Goal: Task Accomplishment & Management: Manage account settings

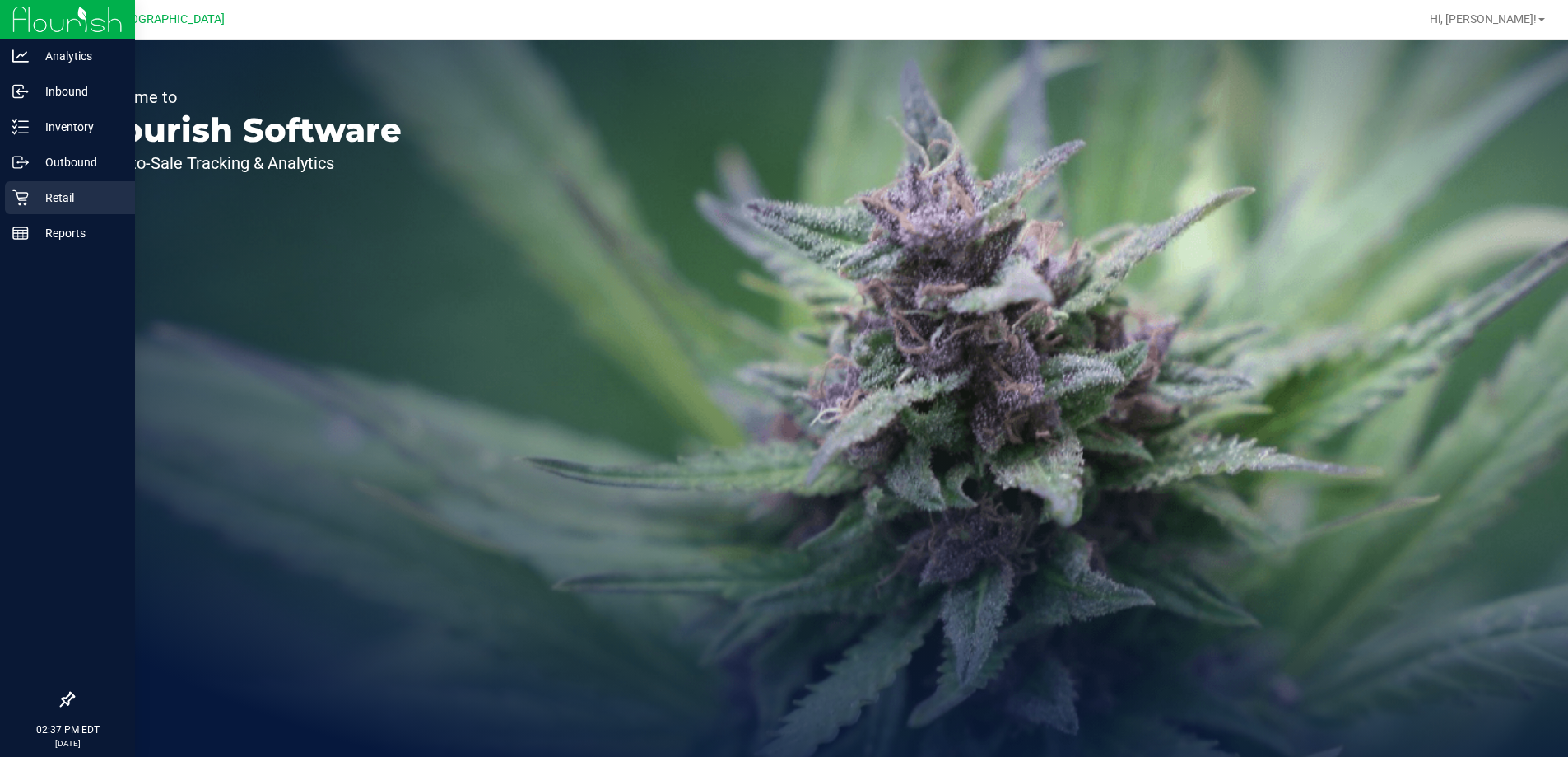
click at [28, 200] on icon at bounding box center [20, 197] width 17 height 17
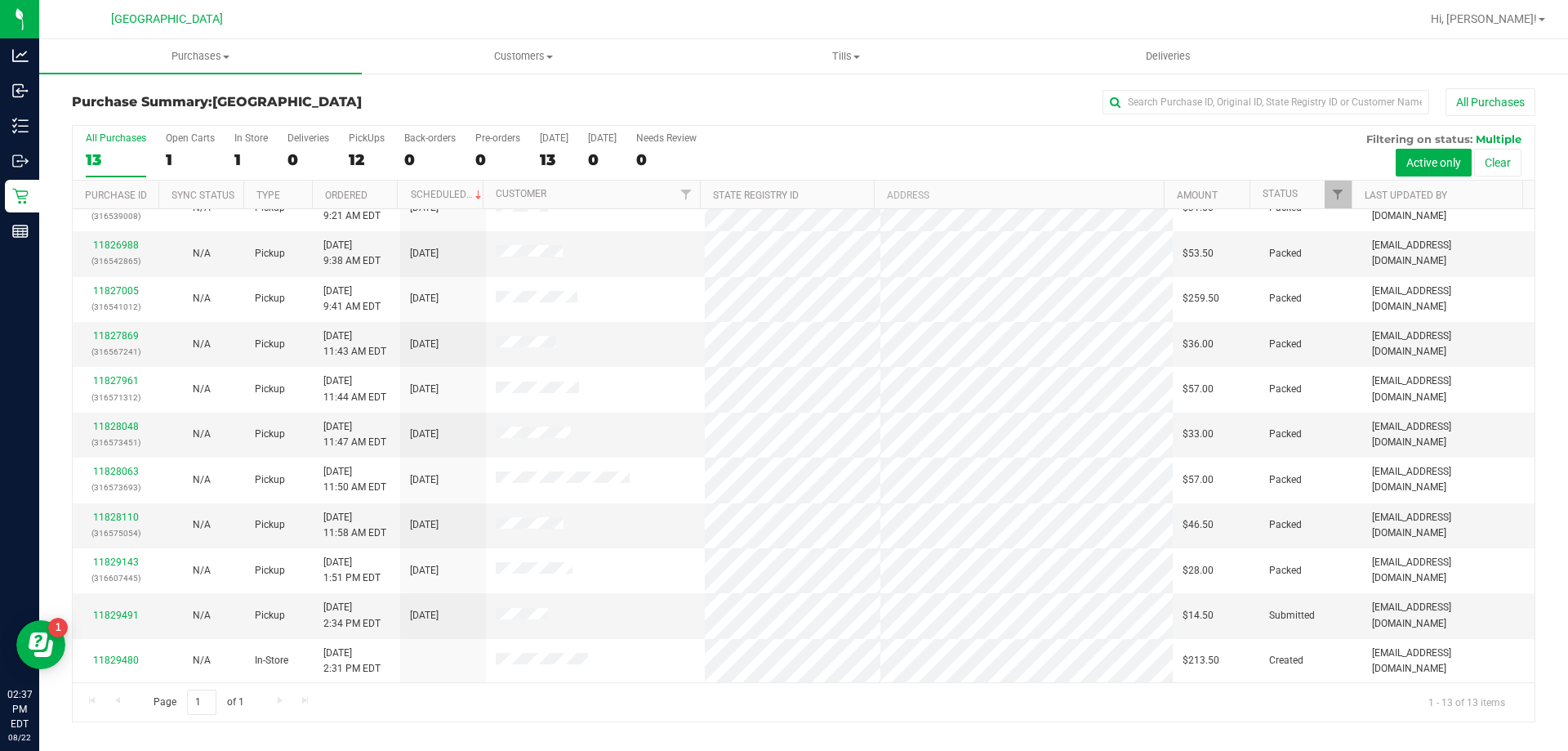
scroll to position [114, 0]
click at [111, 609] on link "11829491" at bounding box center [116, 614] width 46 height 11
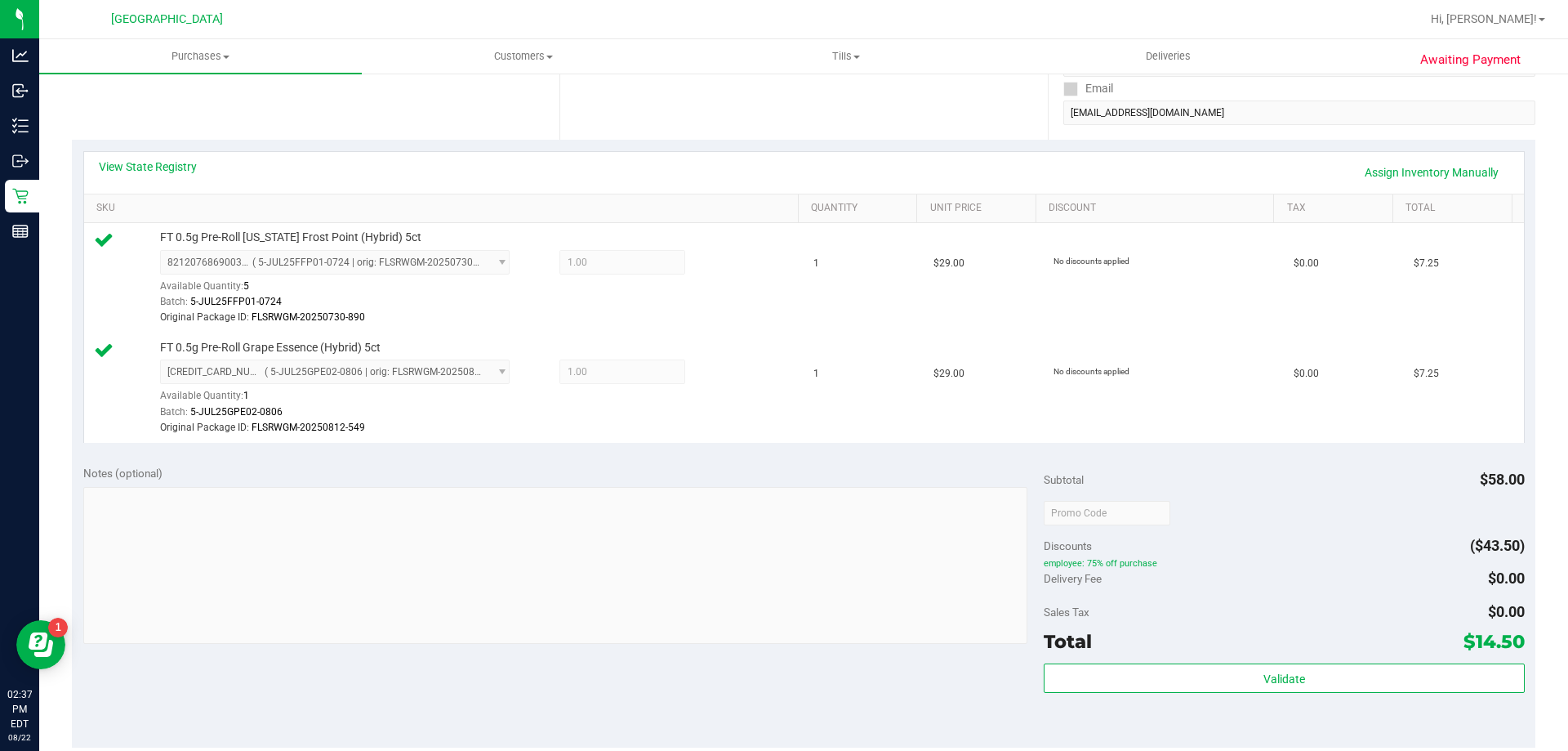
scroll to position [490, 0]
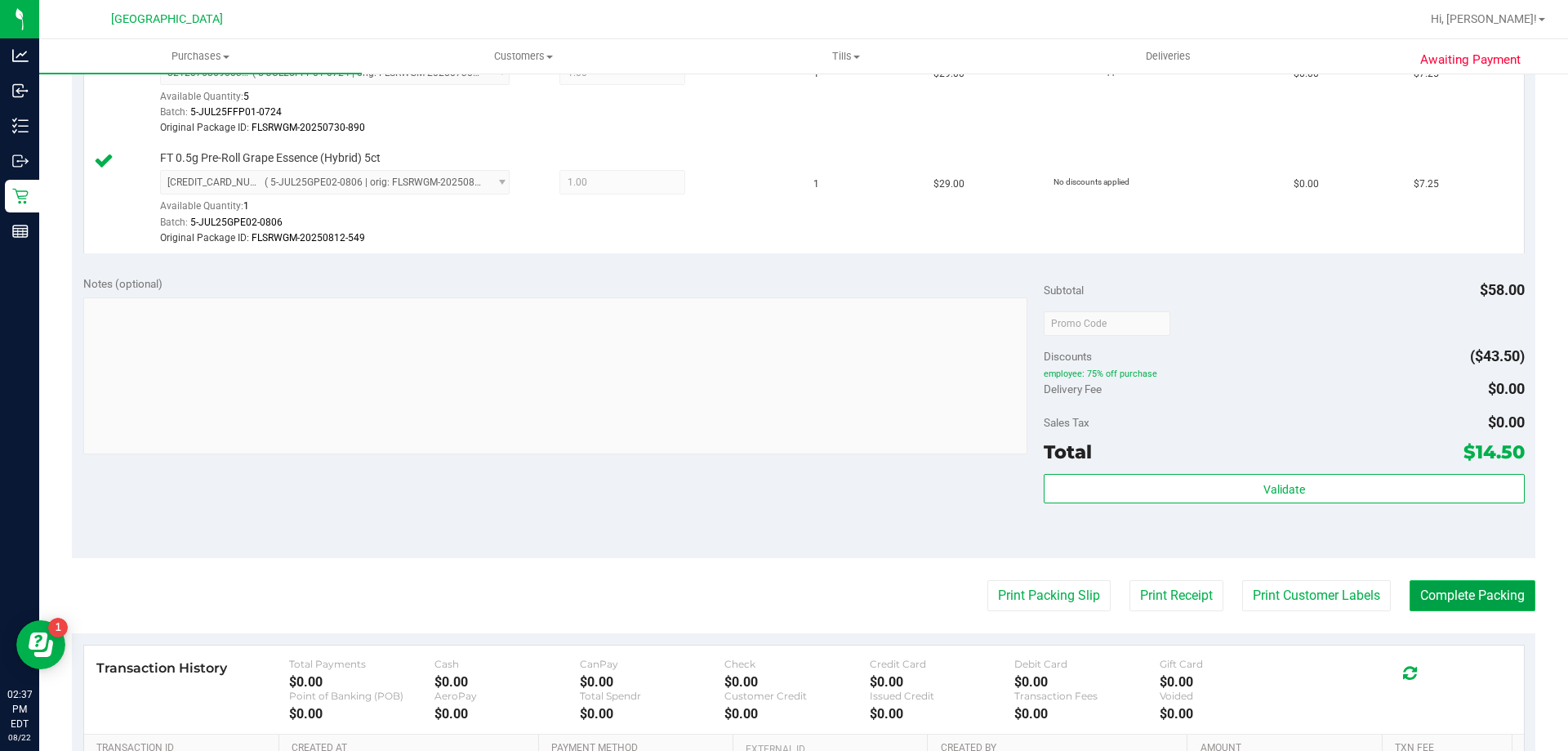
click at [1501, 599] on button "Complete Packing" at bounding box center [1472, 595] width 125 height 31
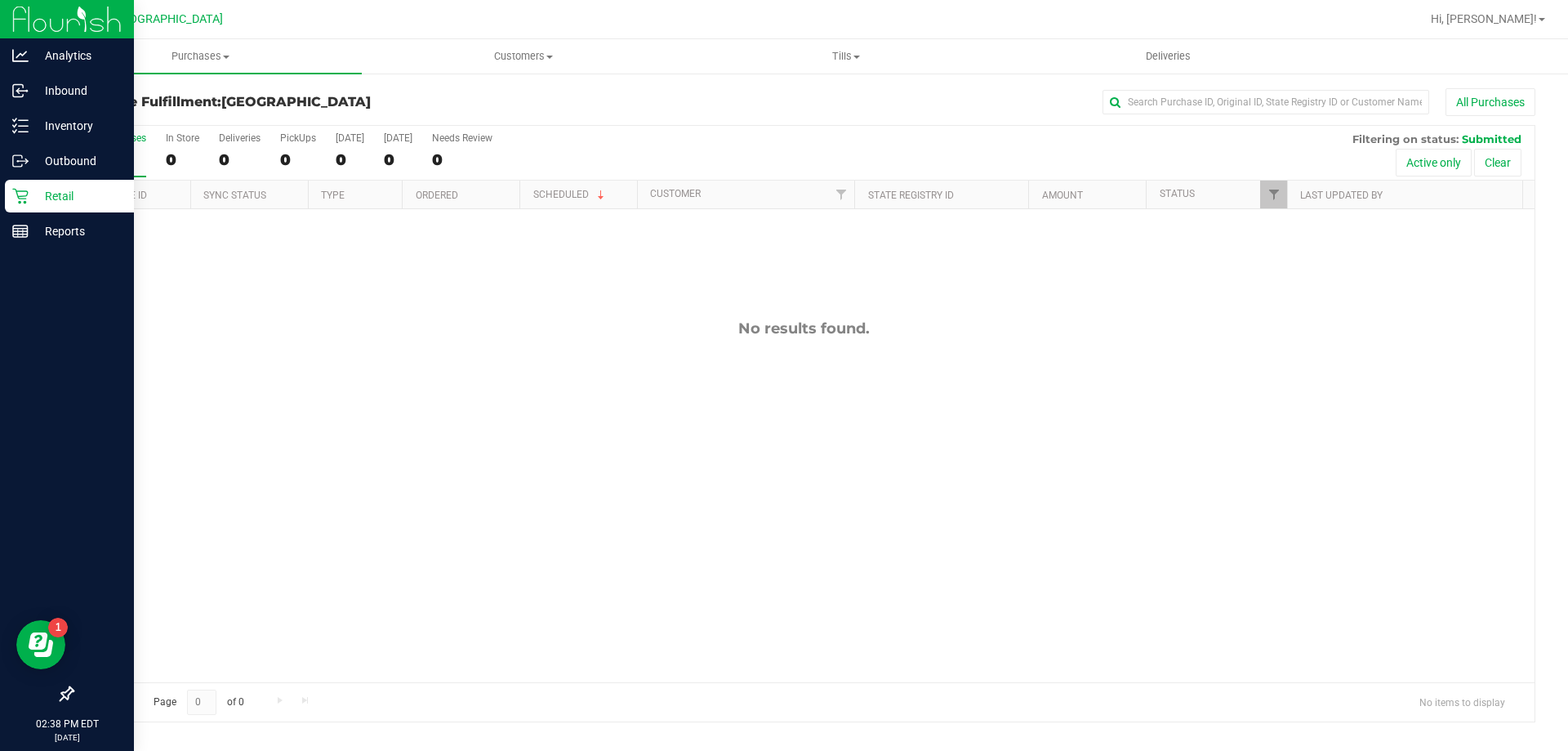
click at [25, 200] on icon at bounding box center [20, 196] width 17 height 17
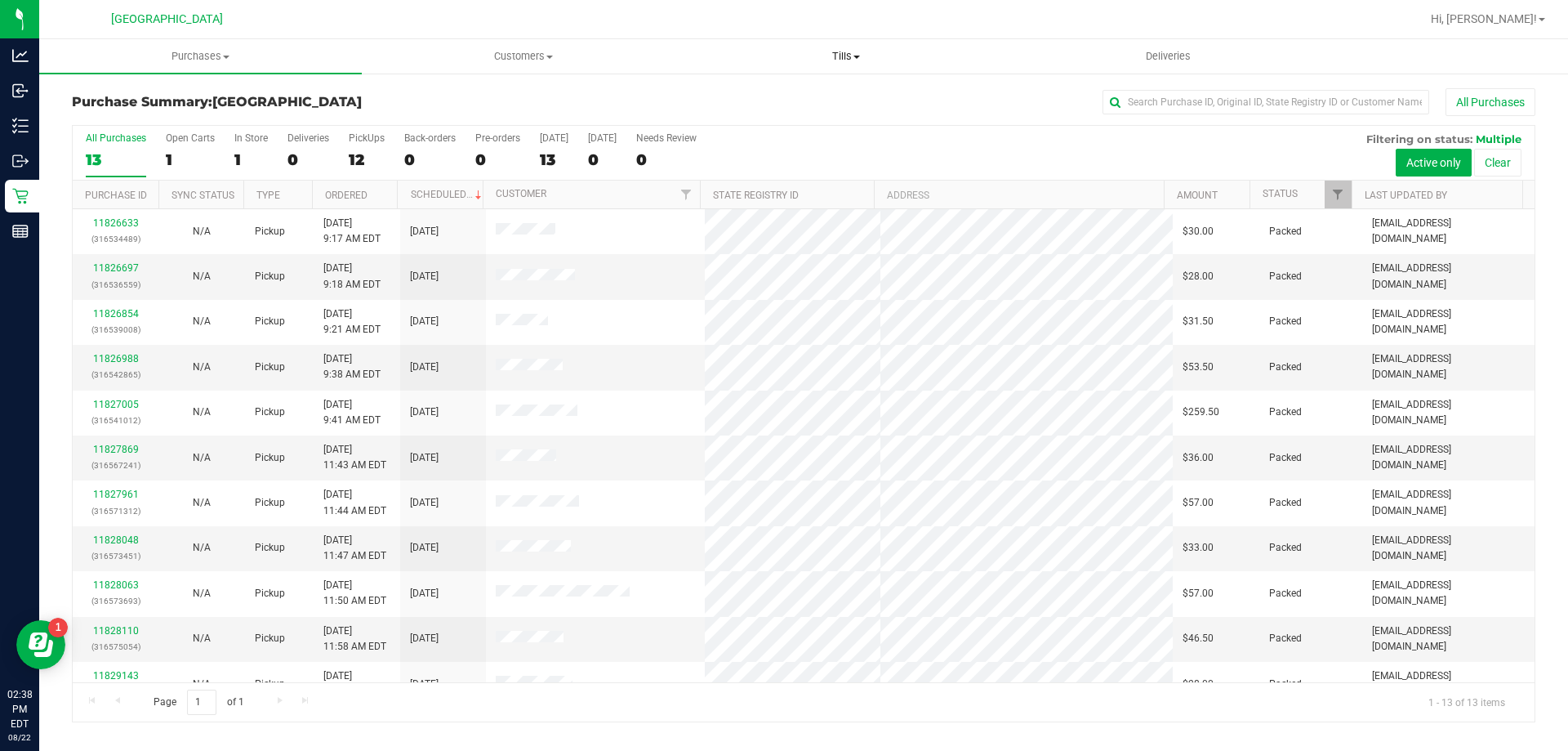
click at [830, 52] on span "Tills" at bounding box center [846, 56] width 321 height 15
click at [768, 96] on span "Manage tills" at bounding box center [740, 98] width 111 height 14
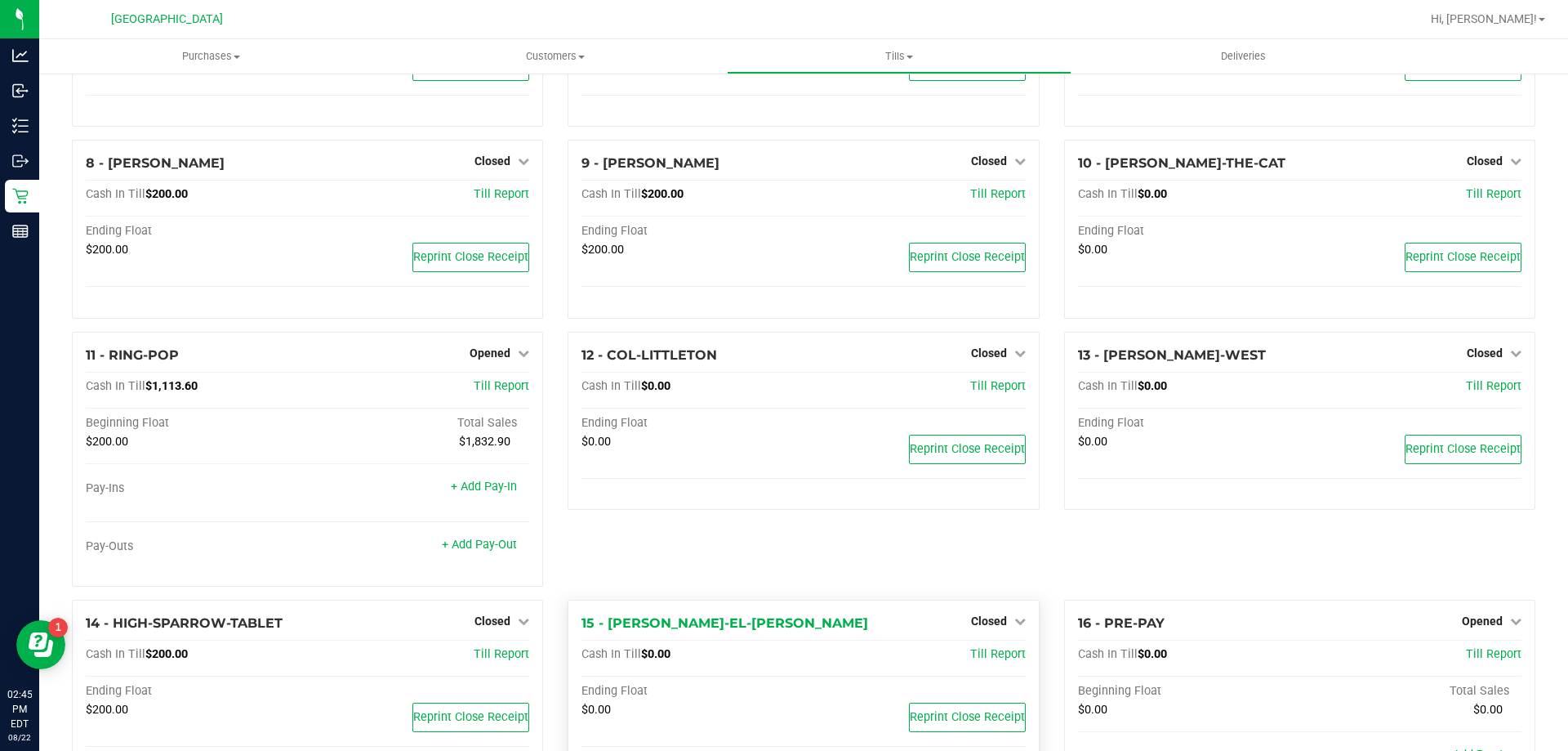
scroll to position [457, 0]
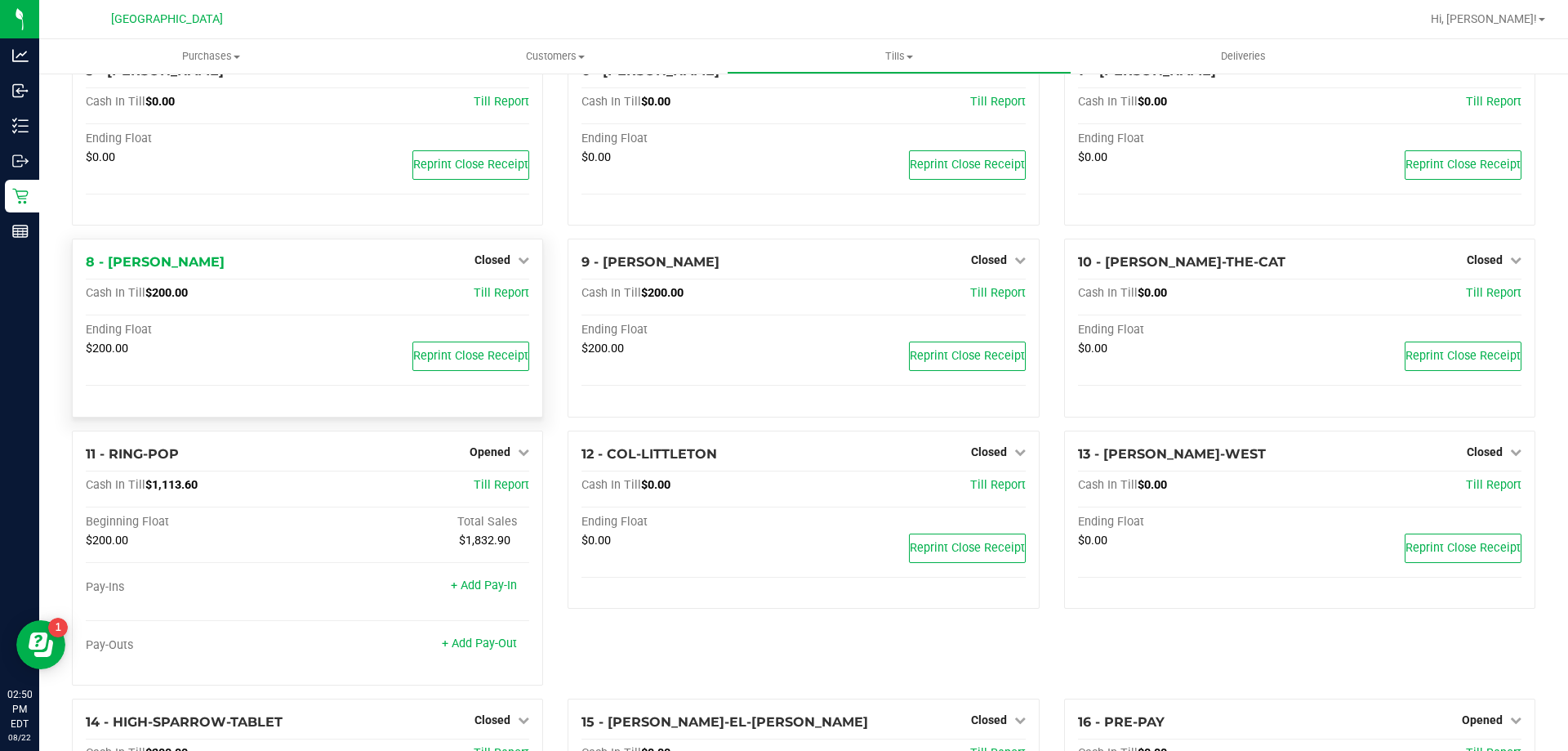
scroll to position [408, 0]
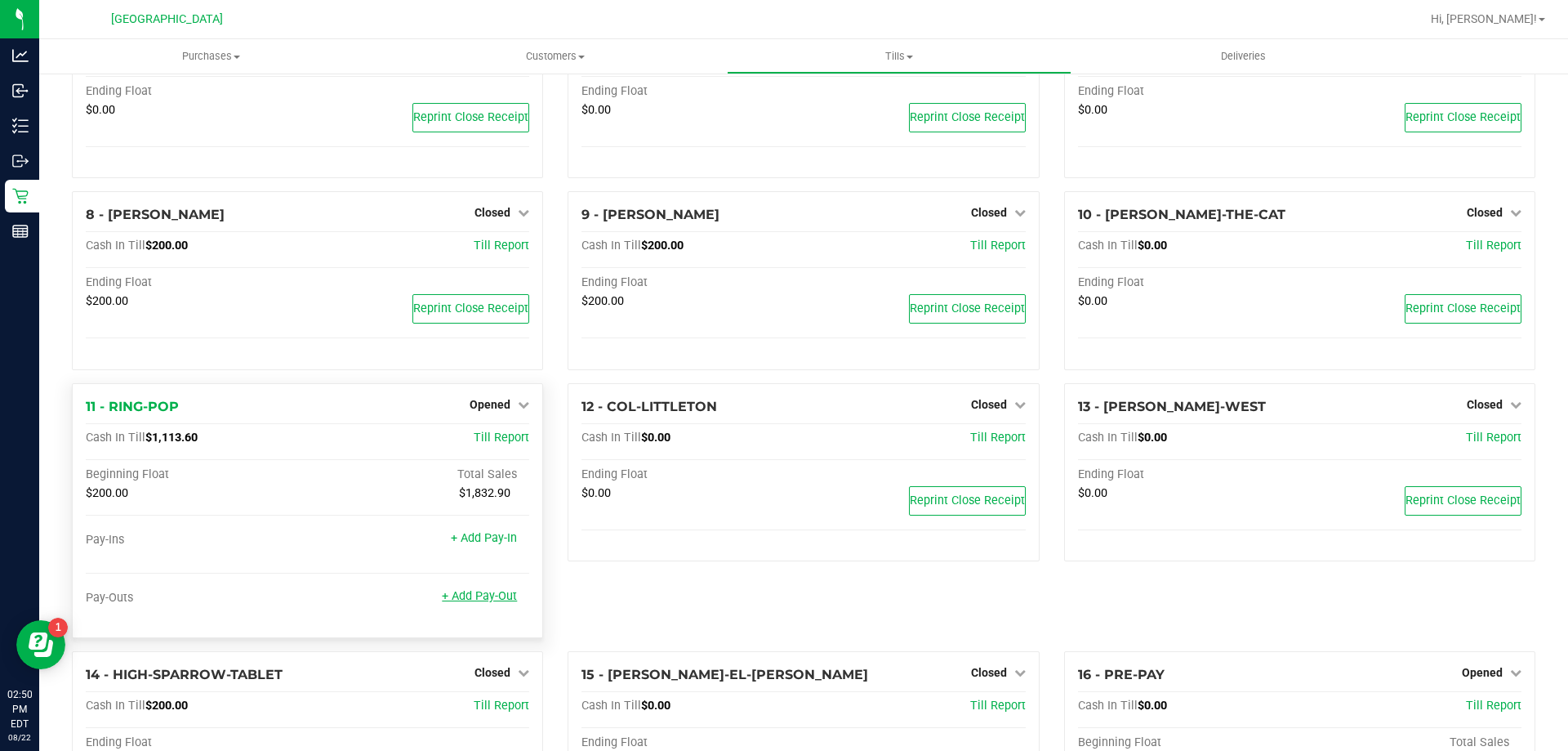
click at [453, 601] on link "+ Add Pay-Out" at bounding box center [480, 596] width 75 height 14
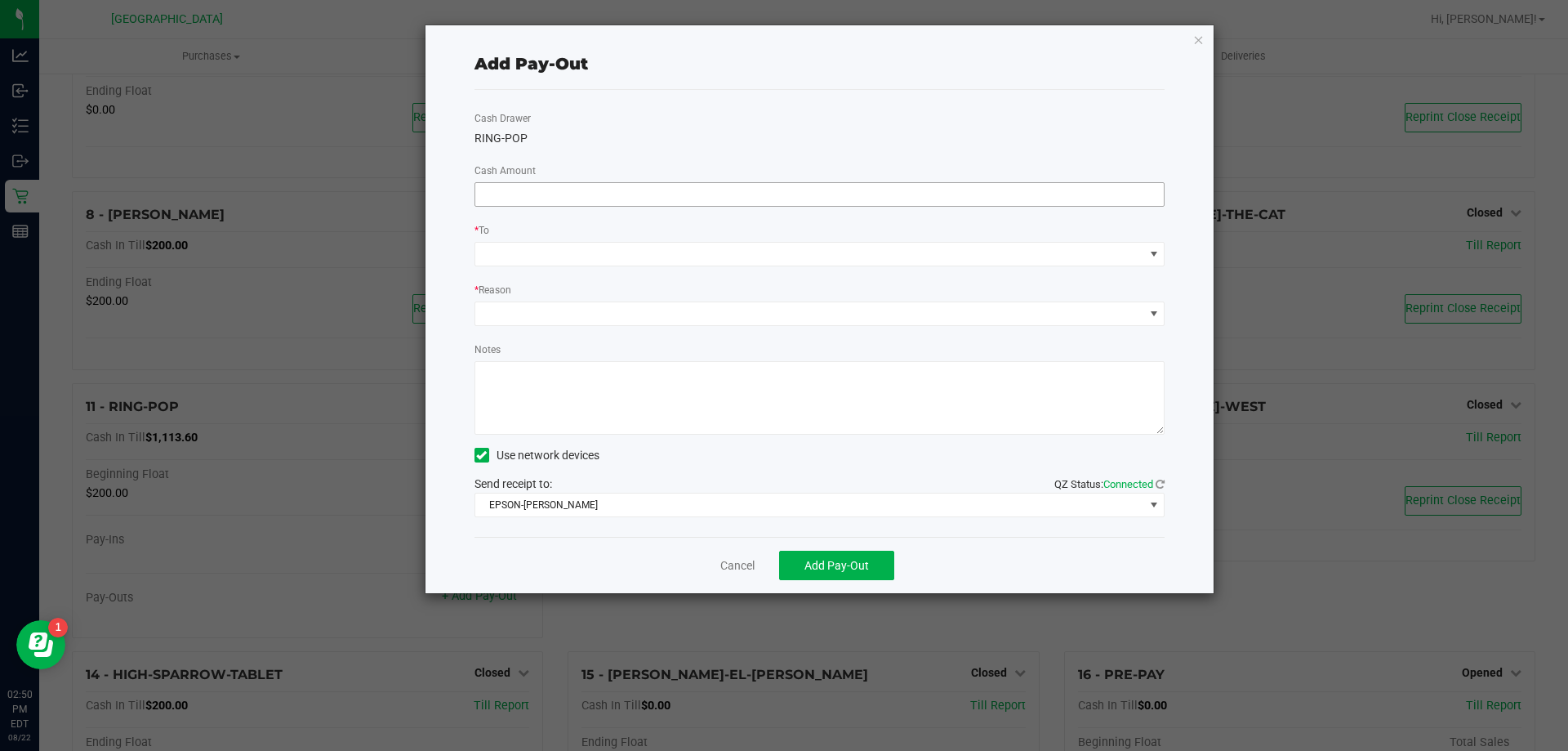
click at [560, 198] on input at bounding box center [820, 195] width 690 height 23
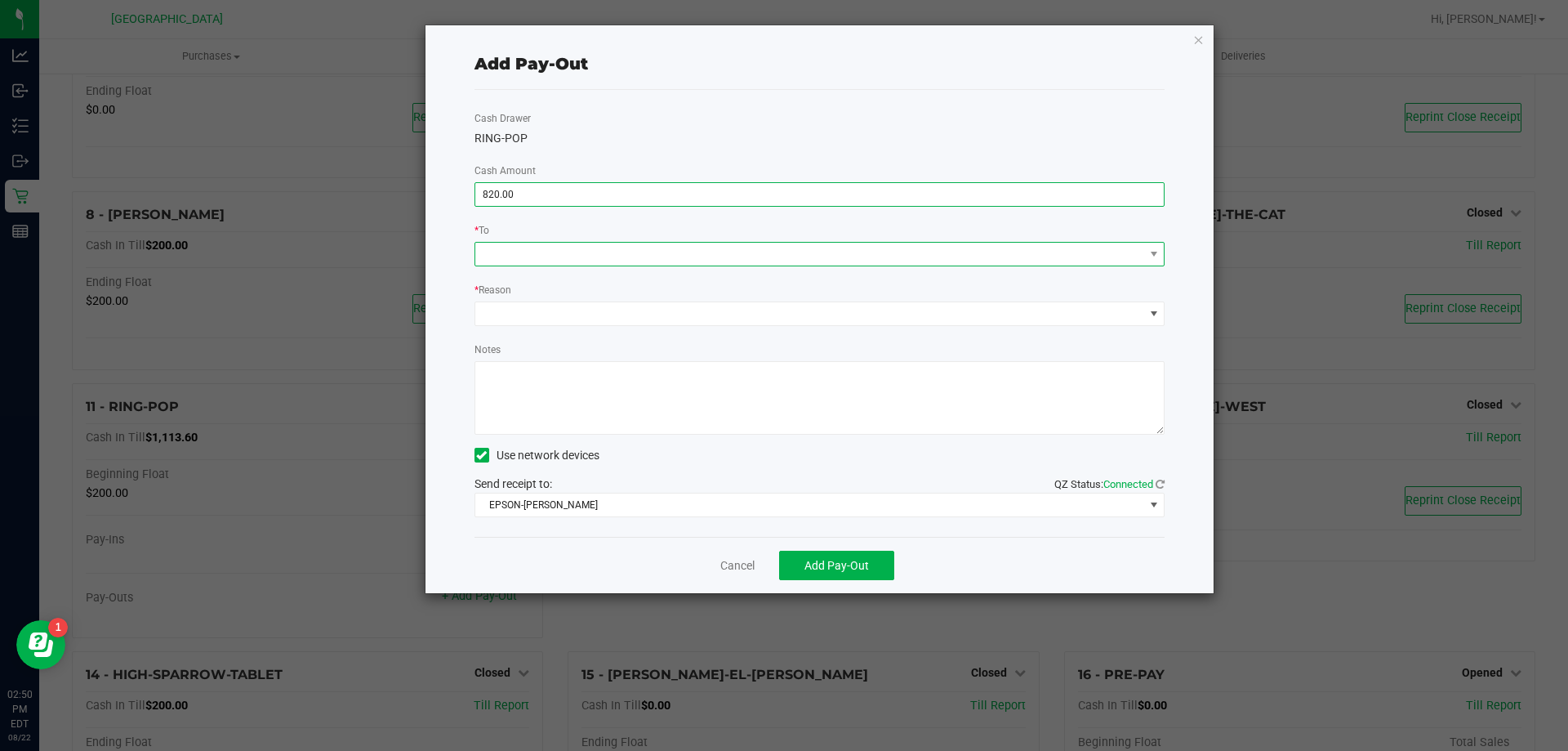
type input "$820.00"
click at [566, 255] on span at bounding box center [810, 254] width 669 height 23
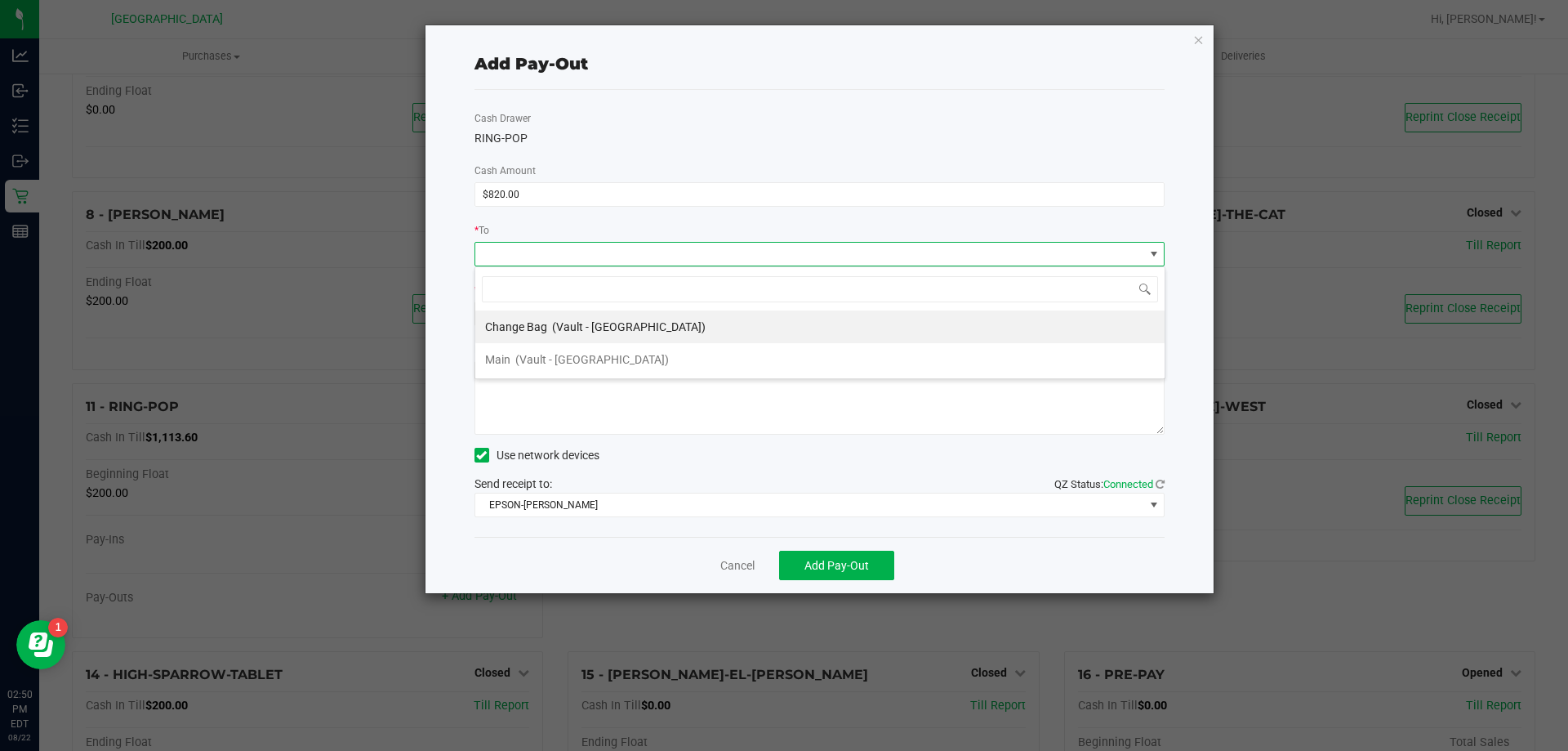
scroll to position [25, 691]
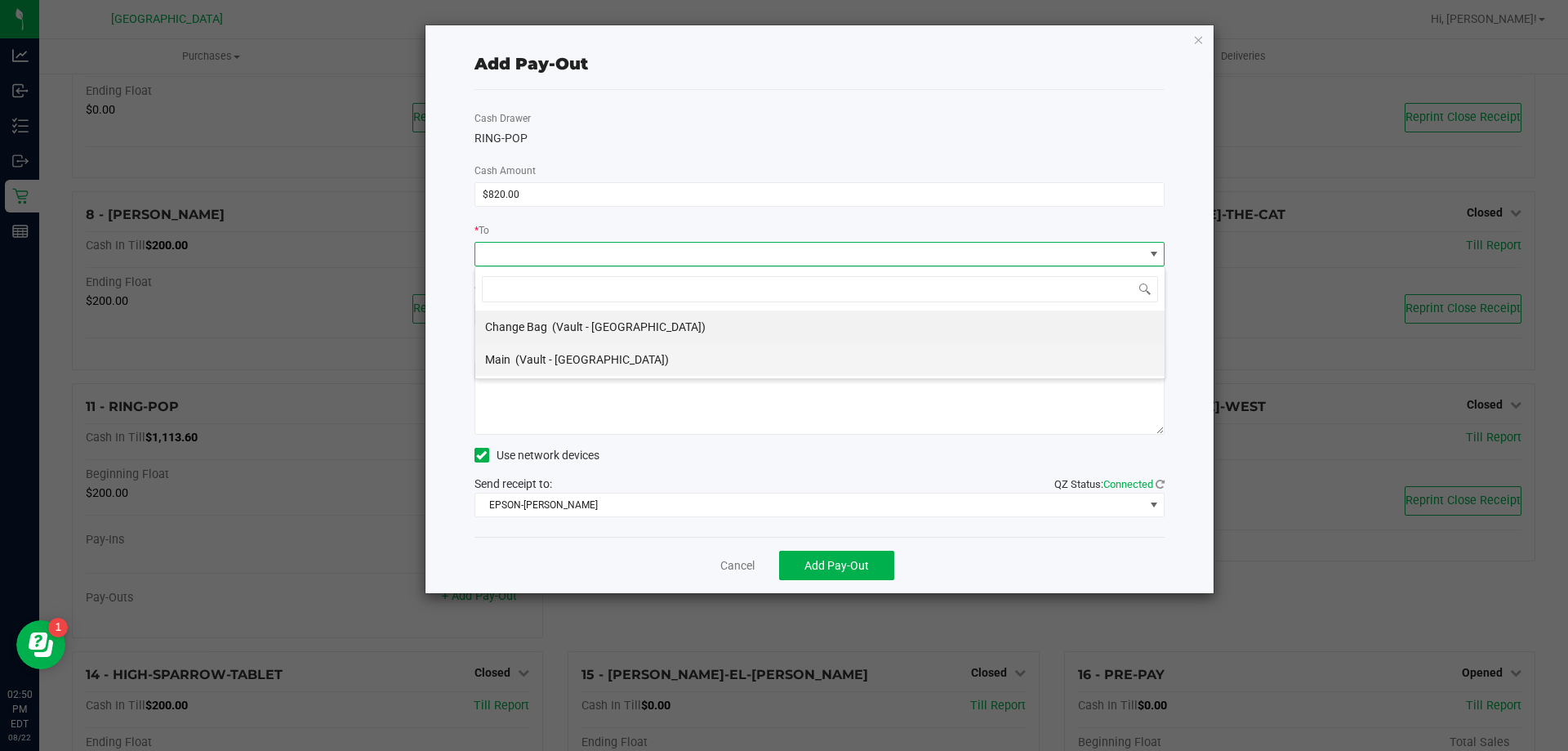
click at [533, 366] on div "Main (Vault - Orange Park WC)" at bounding box center [576, 360] width 183 height 30
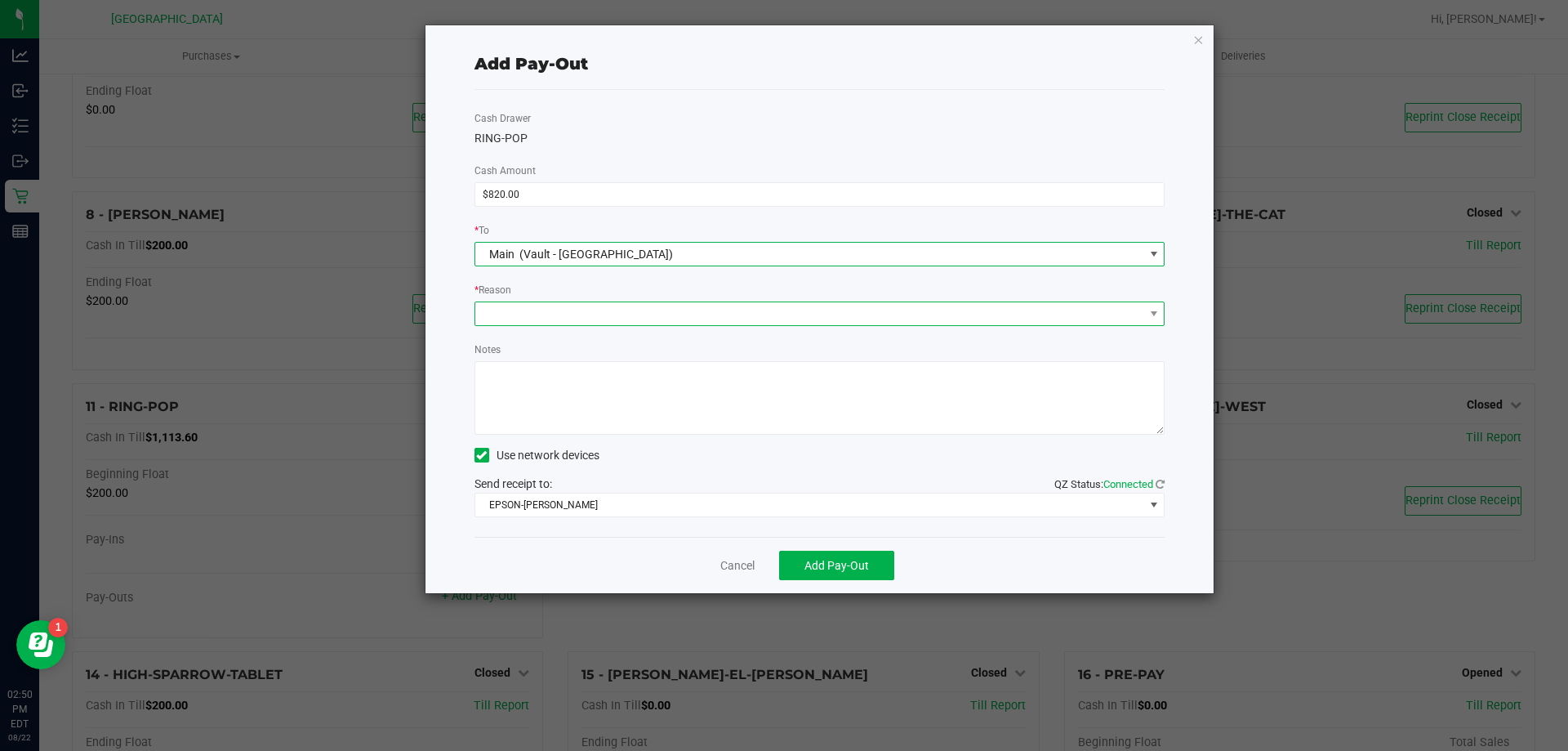
click at [565, 303] on span at bounding box center [810, 313] width 669 height 23
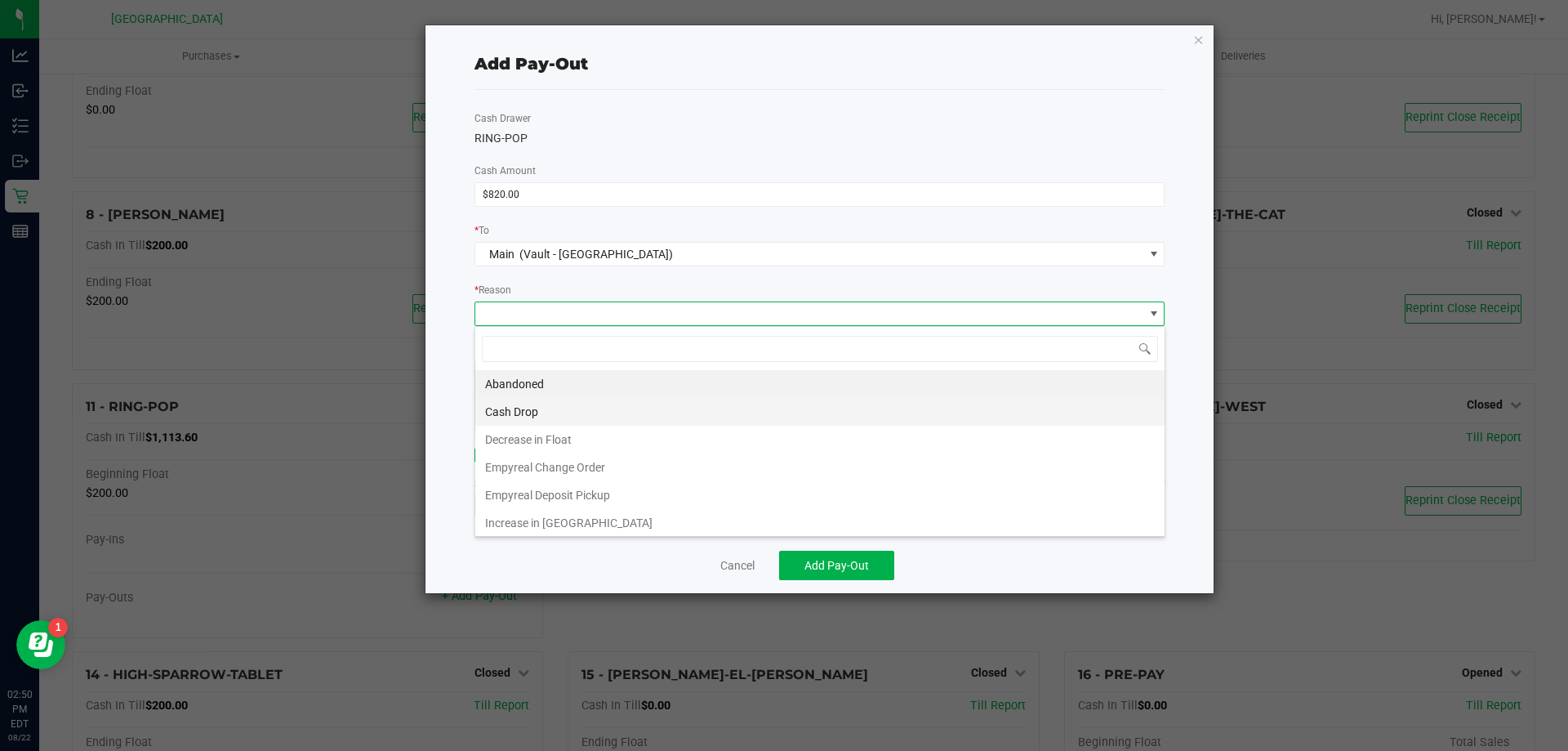
click at [536, 416] on li "Cash Drop" at bounding box center [820, 411] width 690 height 28
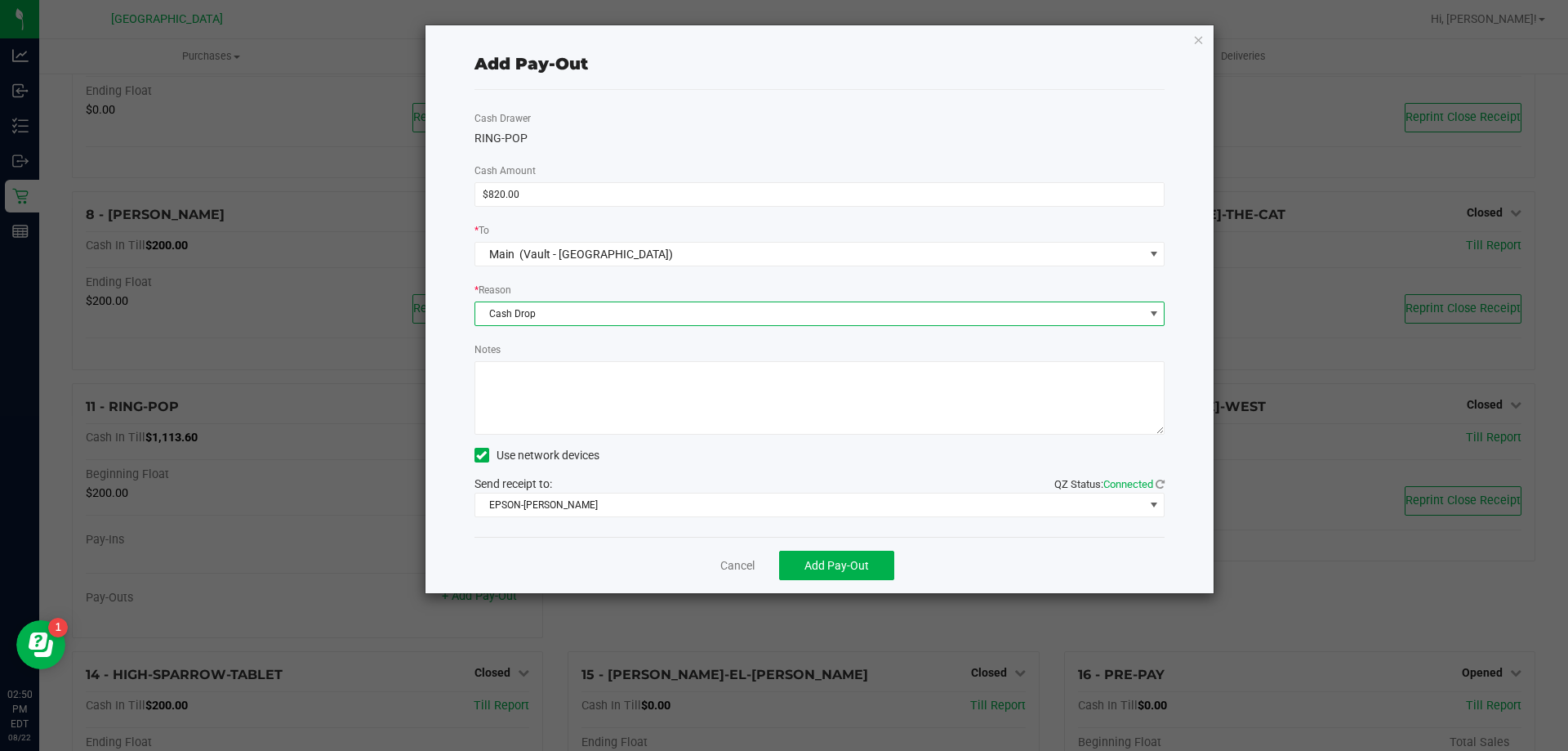
click at [535, 409] on textarea "Notes" at bounding box center [820, 397] width 691 height 74
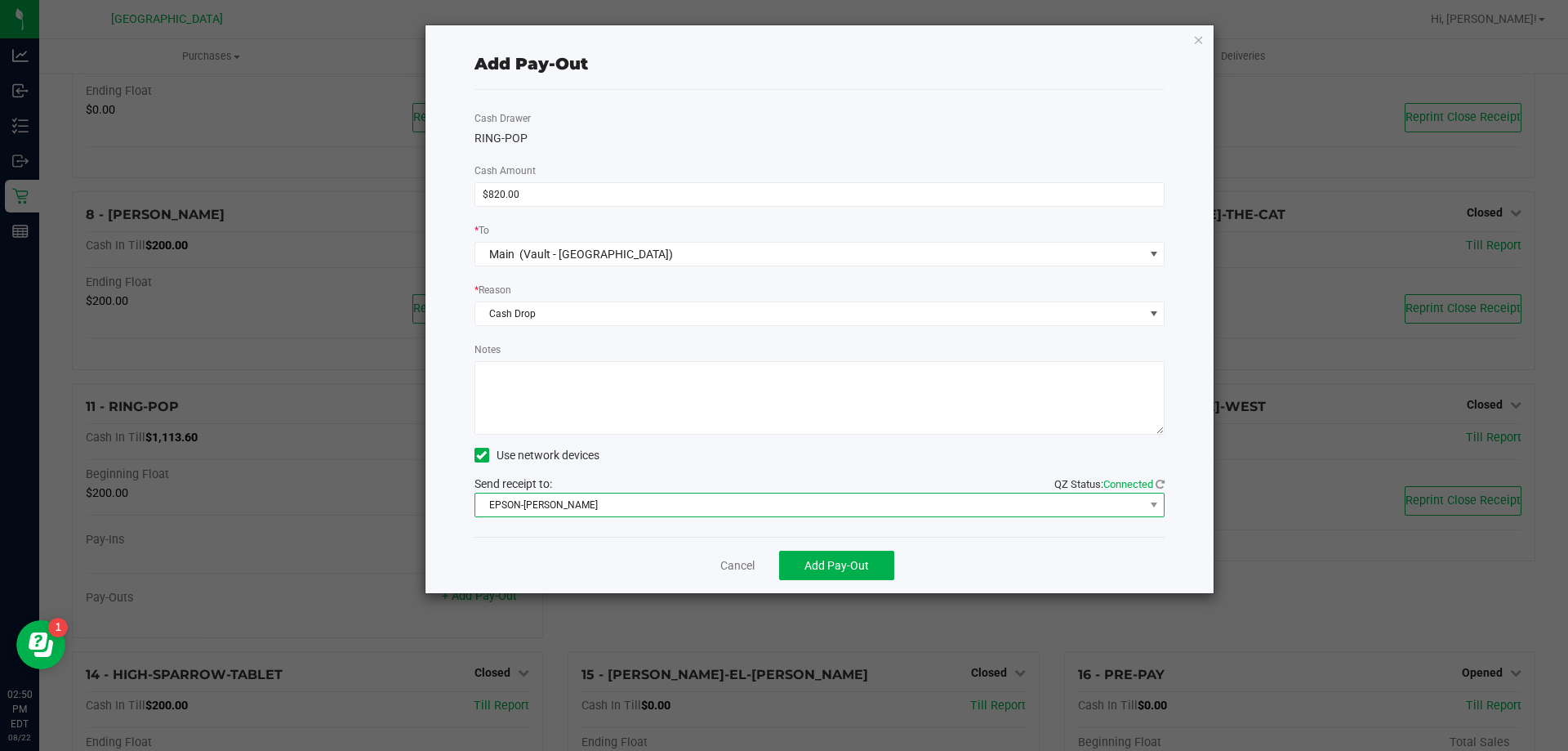
click at [552, 494] on span "EPSON-AUDREY-KITCHING" at bounding box center [810, 504] width 669 height 23
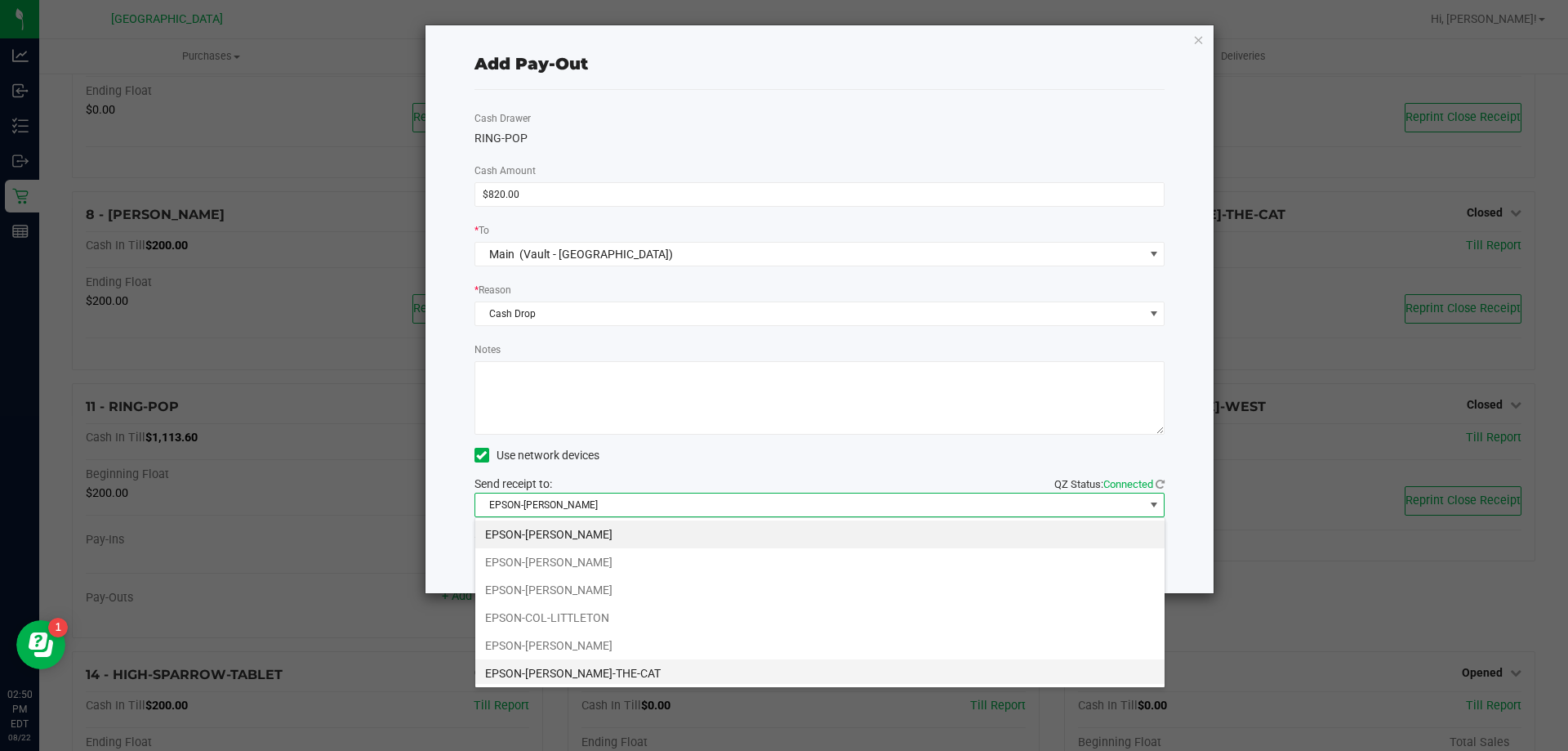
click at [552, 668] on li "EPSON-CONRAD-THE-CAT" at bounding box center [820, 673] width 690 height 28
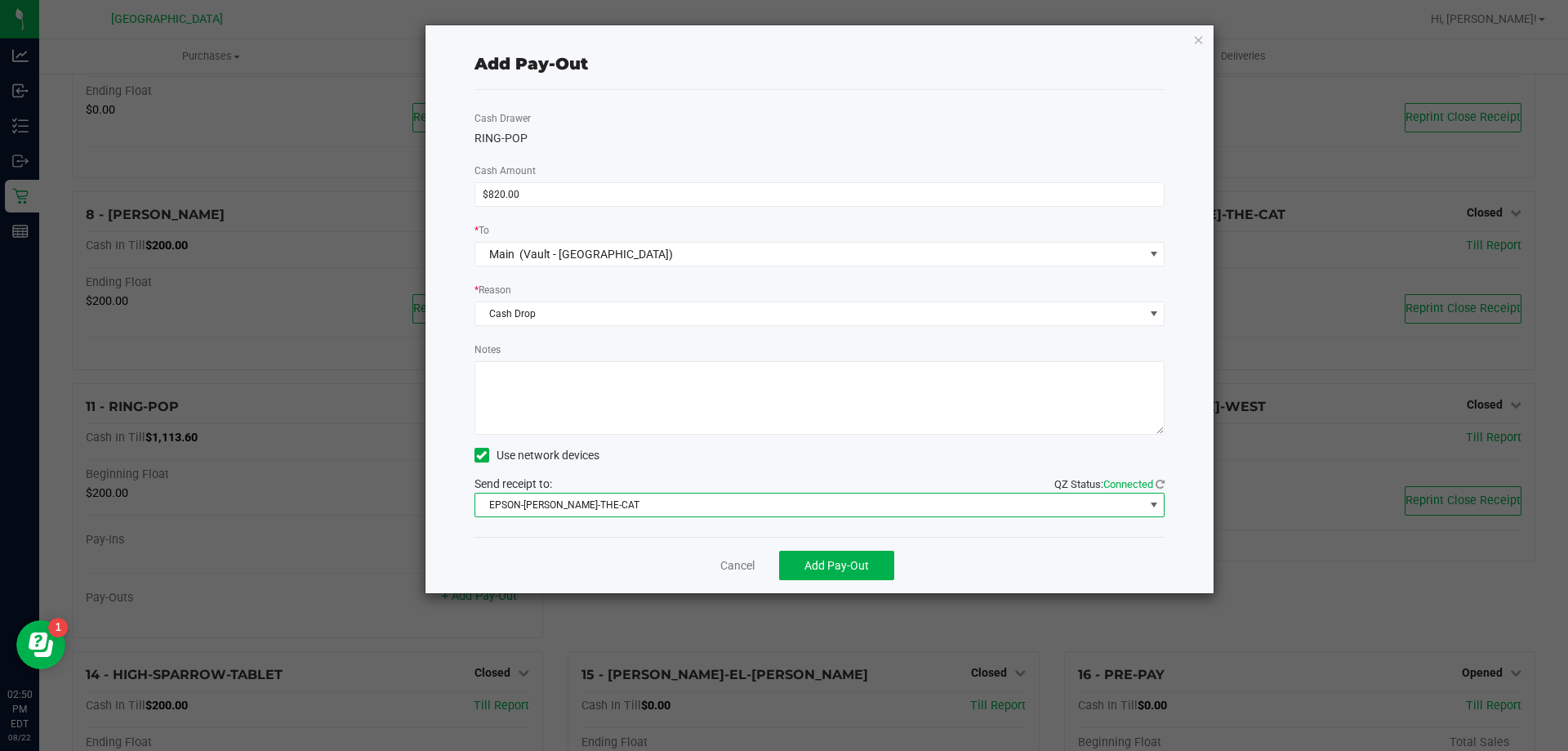
click at [555, 393] on textarea "Notes" at bounding box center [820, 397] width 691 height 74
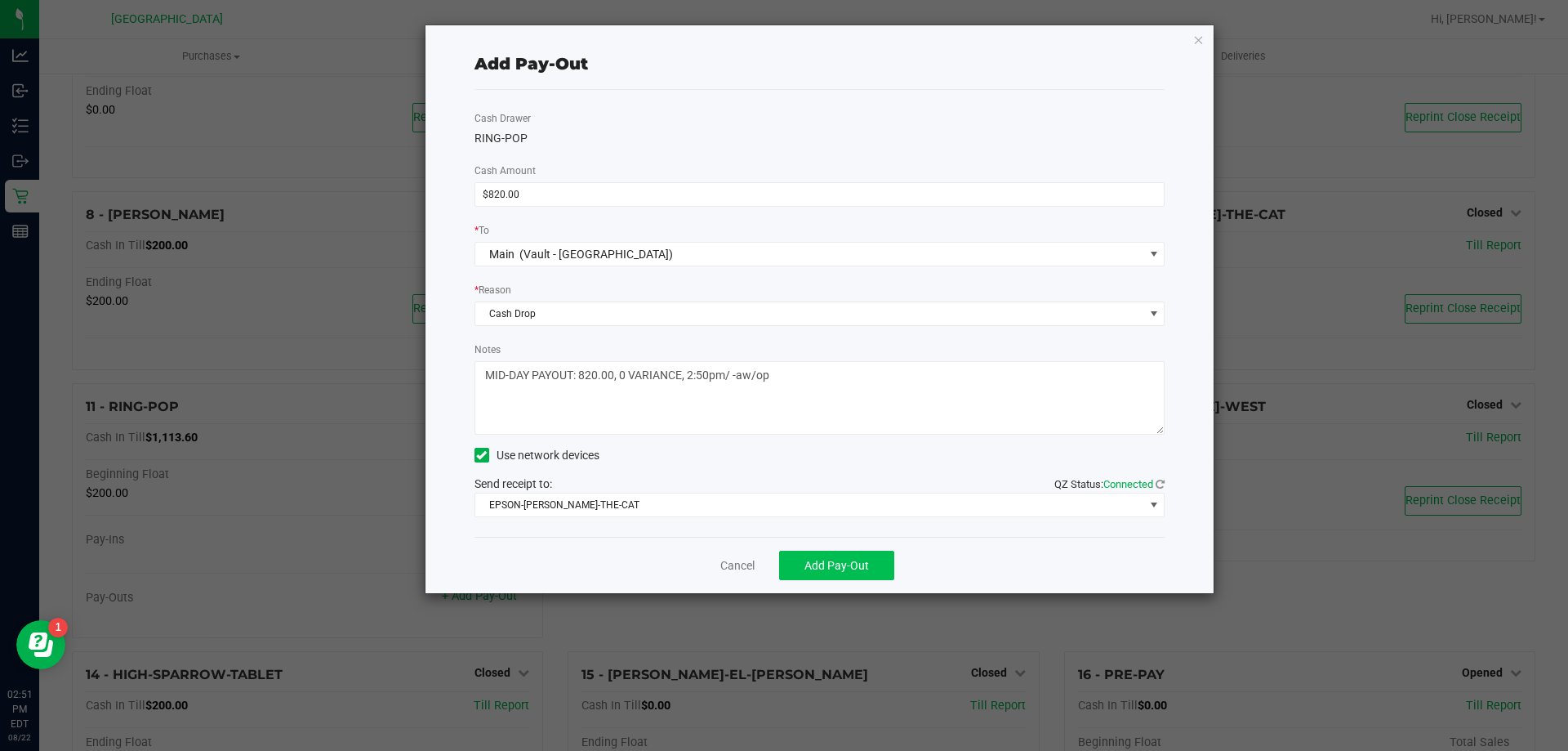
type textarea "MID-DAY PAYOUT: 820.00, 0 VARIANCE, 2:50pm/ -aw/op"
click at [826, 561] on span "Add Pay-Out" at bounding box center [837, 565] width 65 height 13
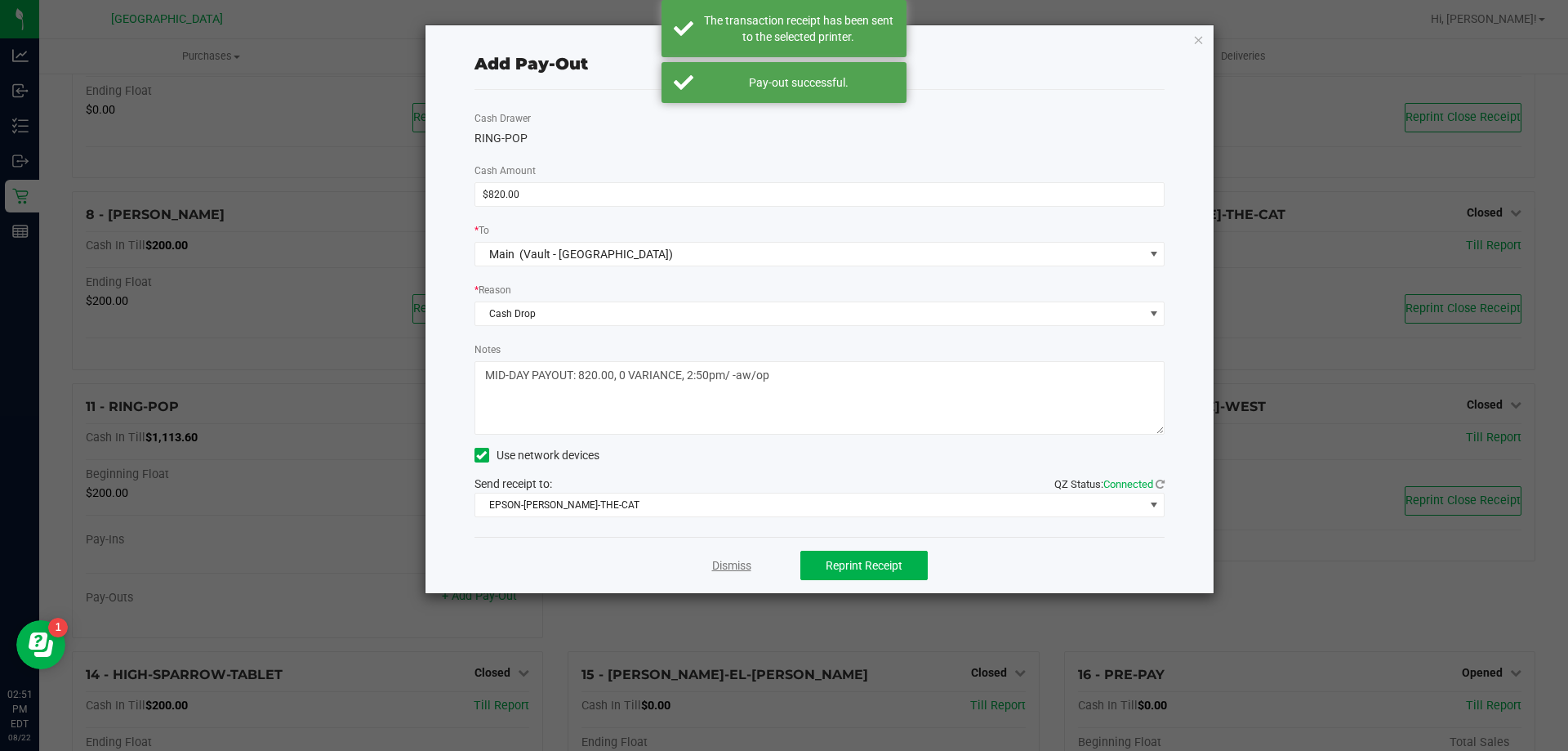
click at [739, 565] on link "Dismiss" at bounding box center [732, 566] width 39 height 18
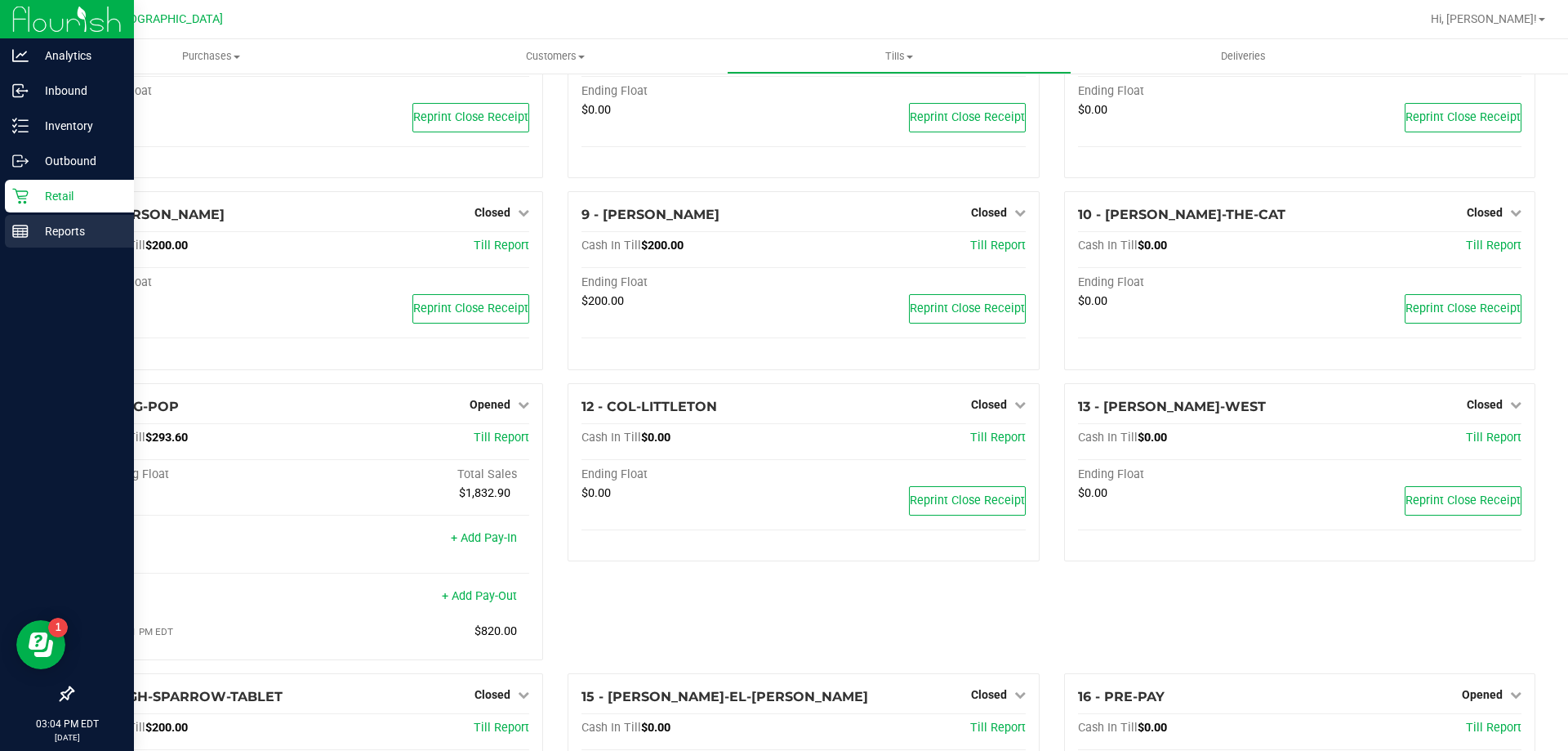
click at [40, 240] on p "Reports" at bounding box center [78, 231] width 98 height 19
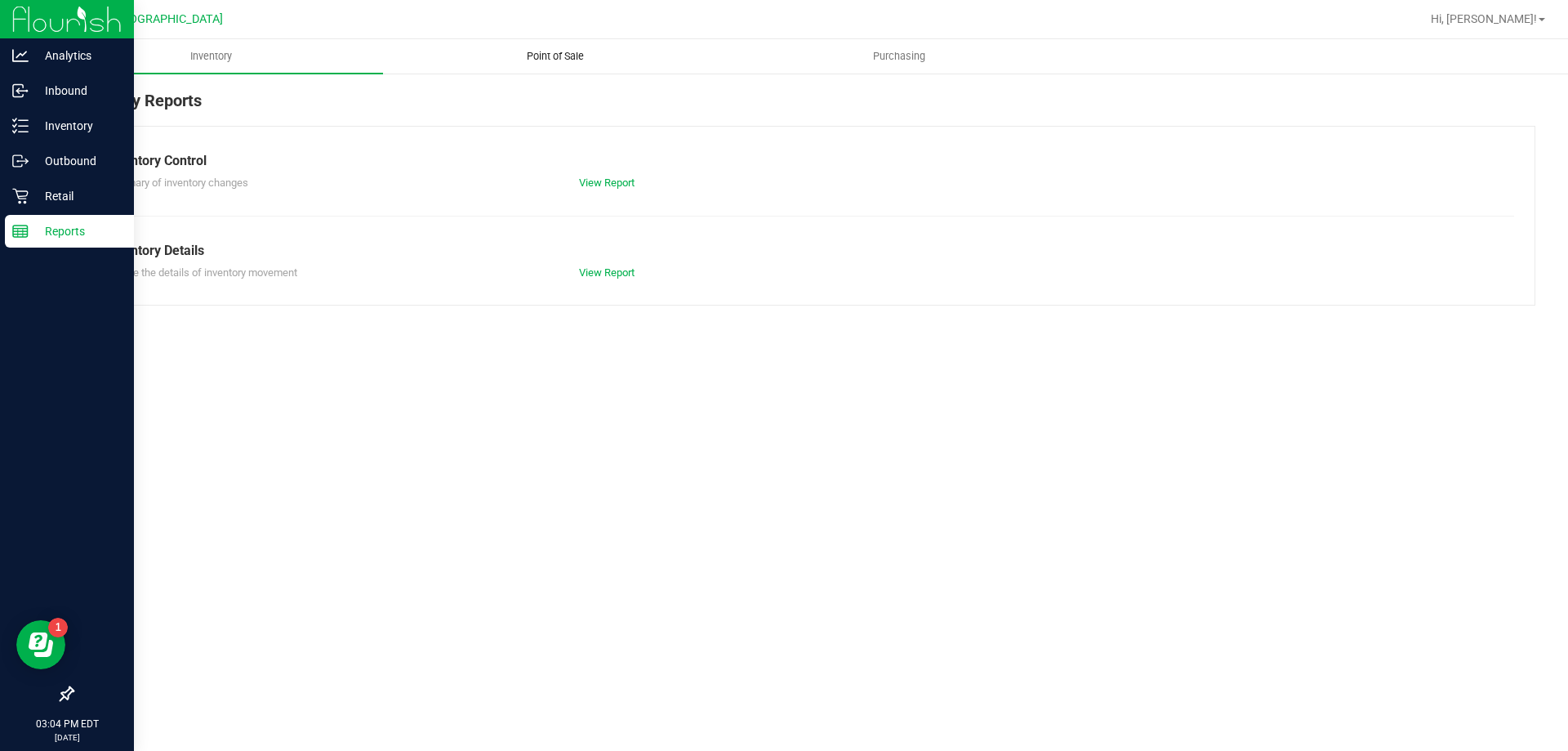
click at [527, 59] on span "Point of Sale" at bounding box center [555, 56] width 101 height 15
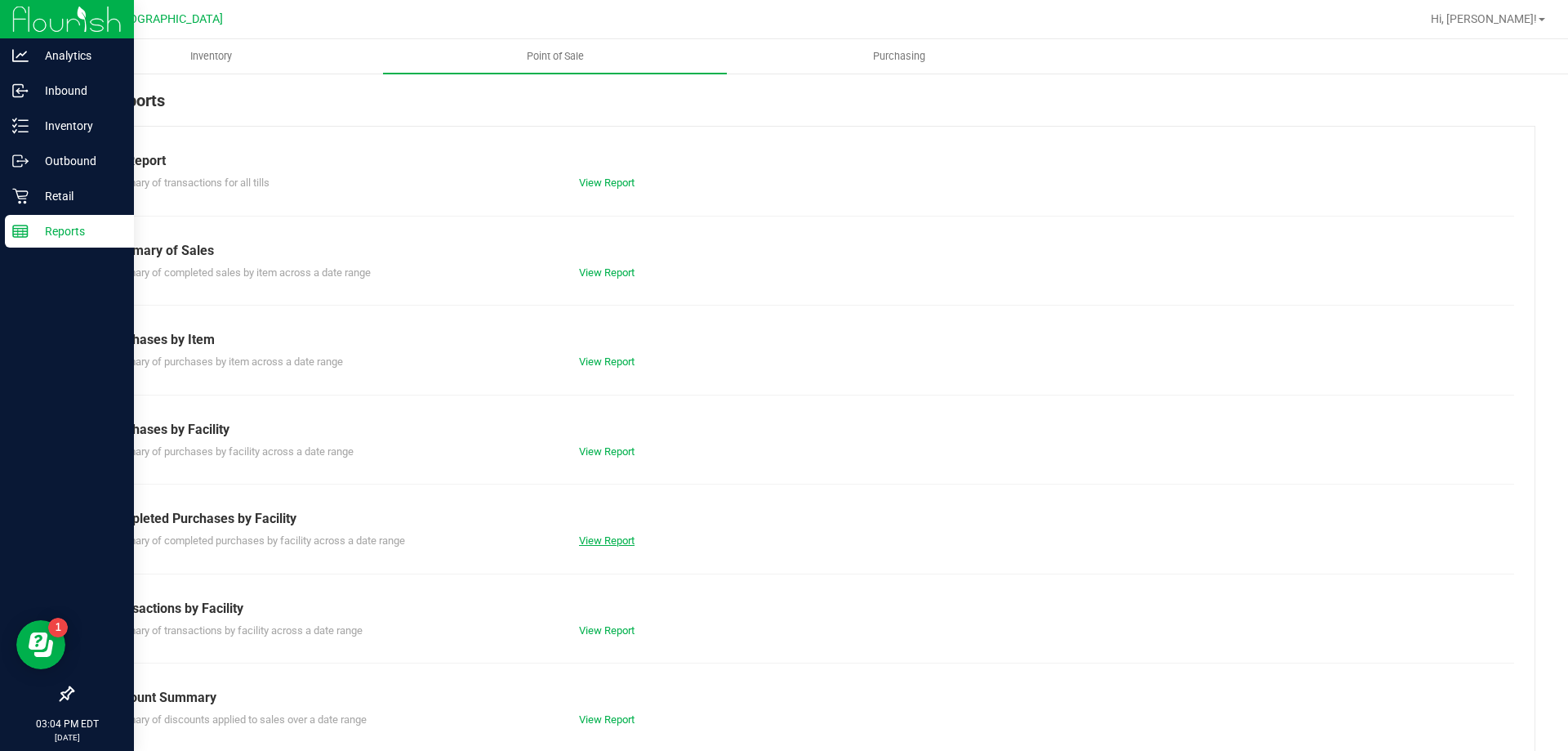
click at [621, 538] on link "View Report" at bounding box center [606, 540] width 55 height 12
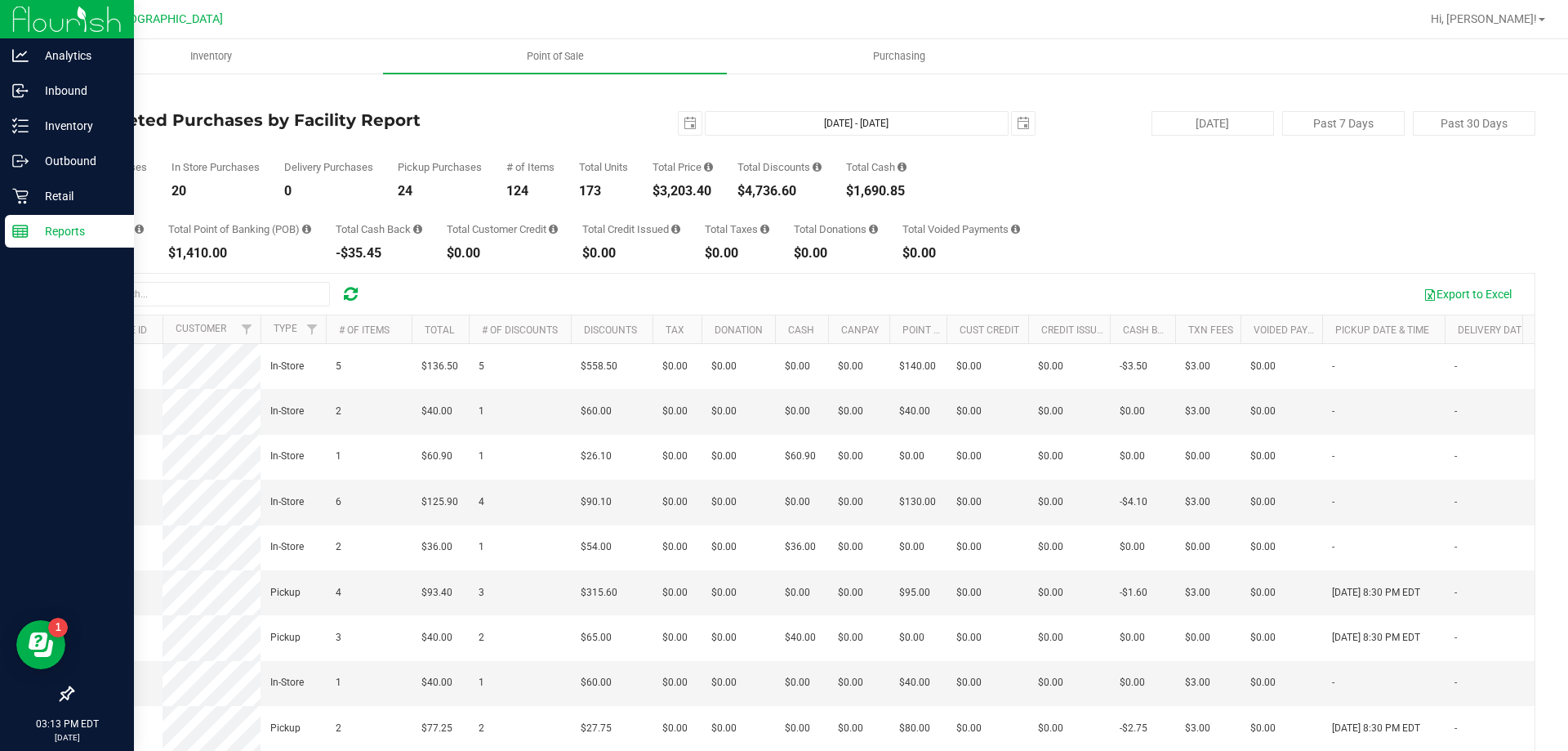
click at [31, 21] on img at bounding box center [67, 19] width 110 height 39
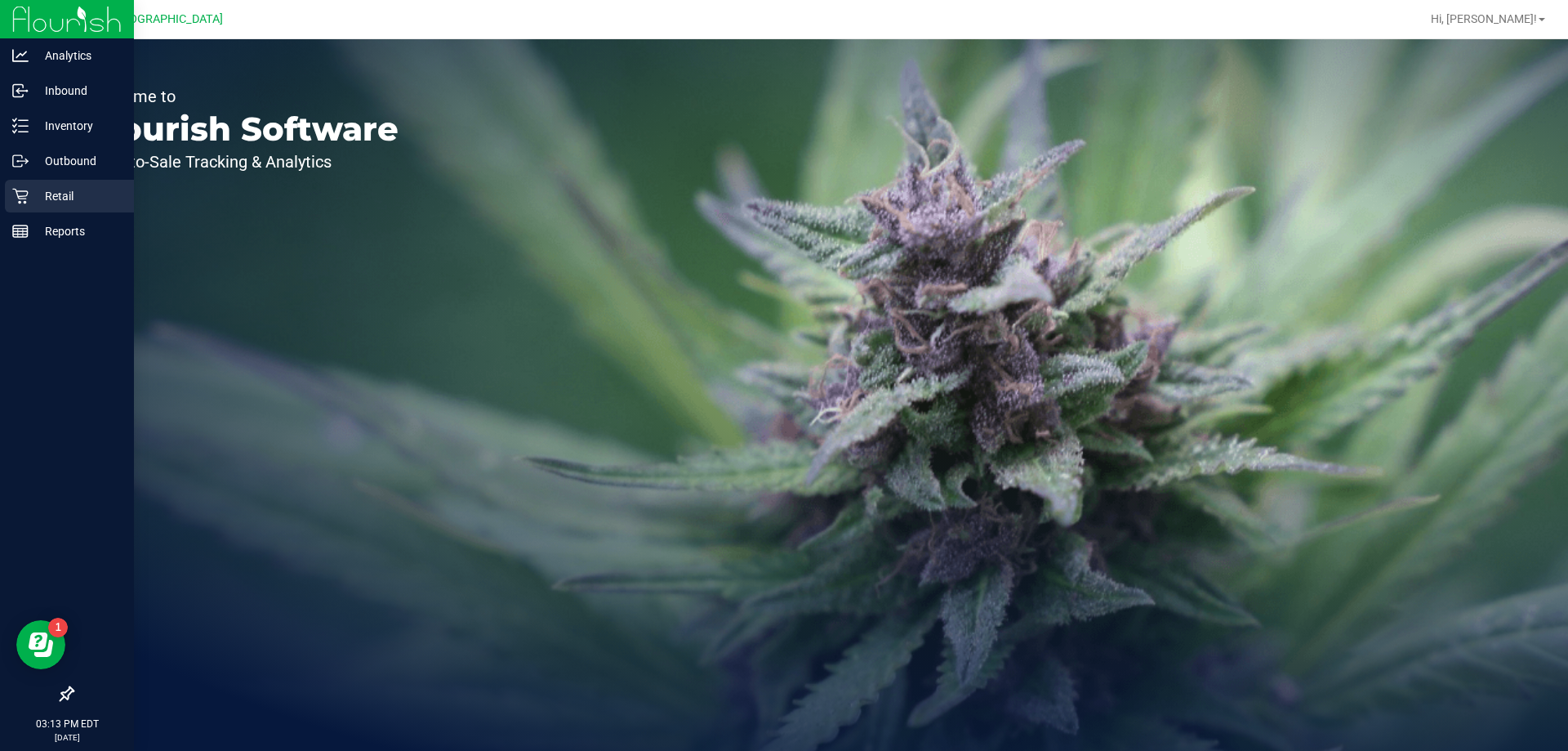
click at [54, 203] on p "Retail" at bounding box center [78, 196] width 98 height 19
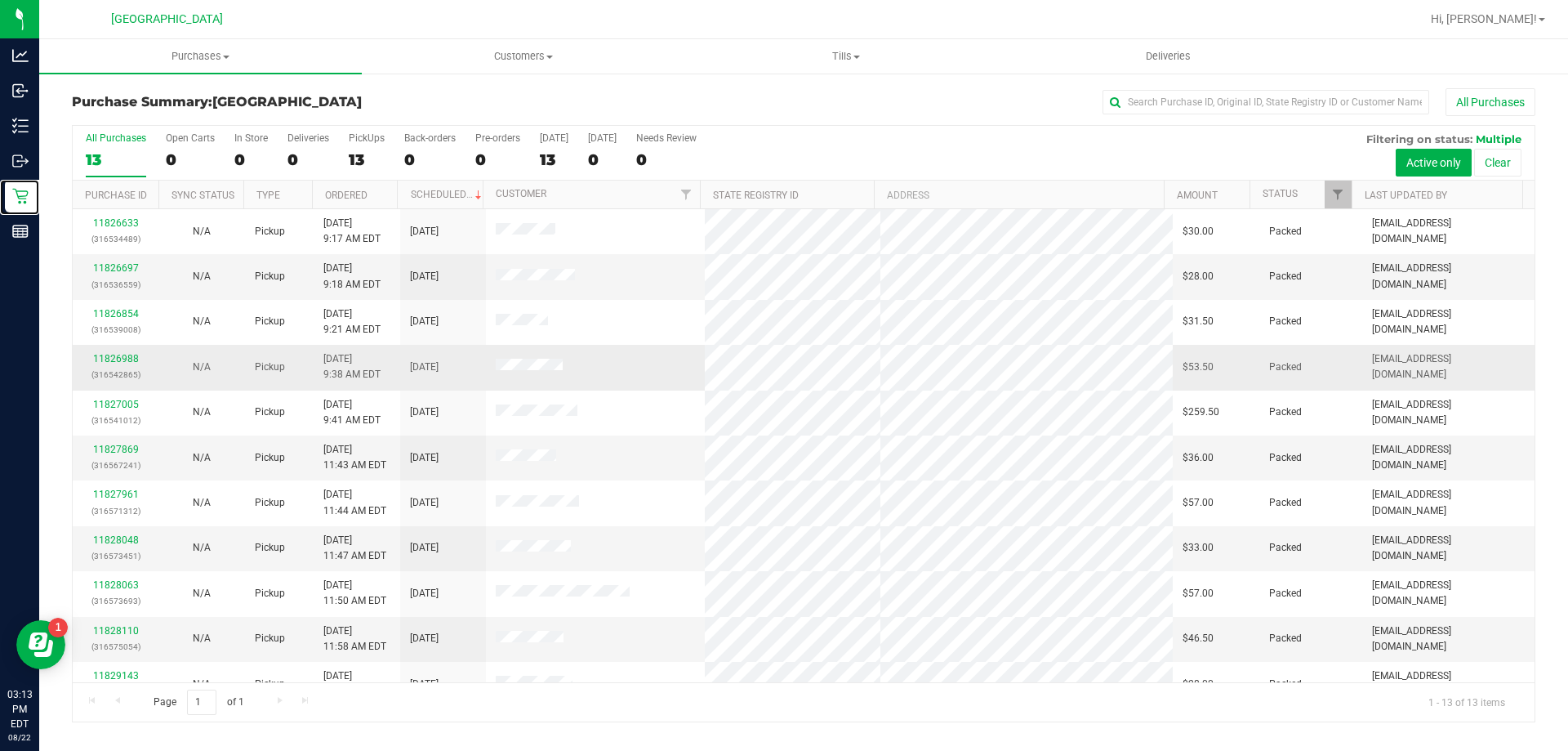
scroll to position [114, 0]
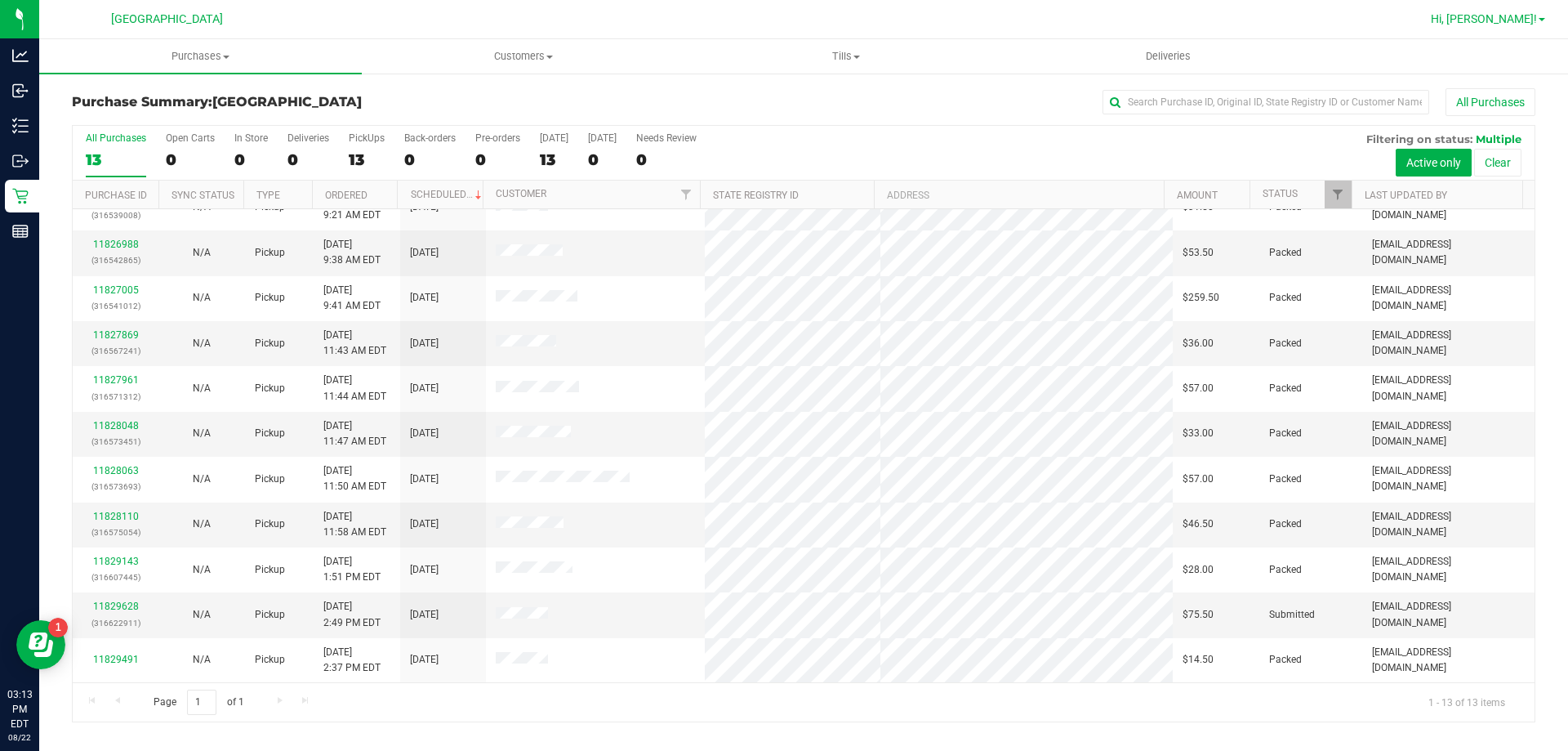
click at [1512, 24] on span "Hi, [PERSON_NAME]!" at bounding box center [1484, 18] width 106 height 13
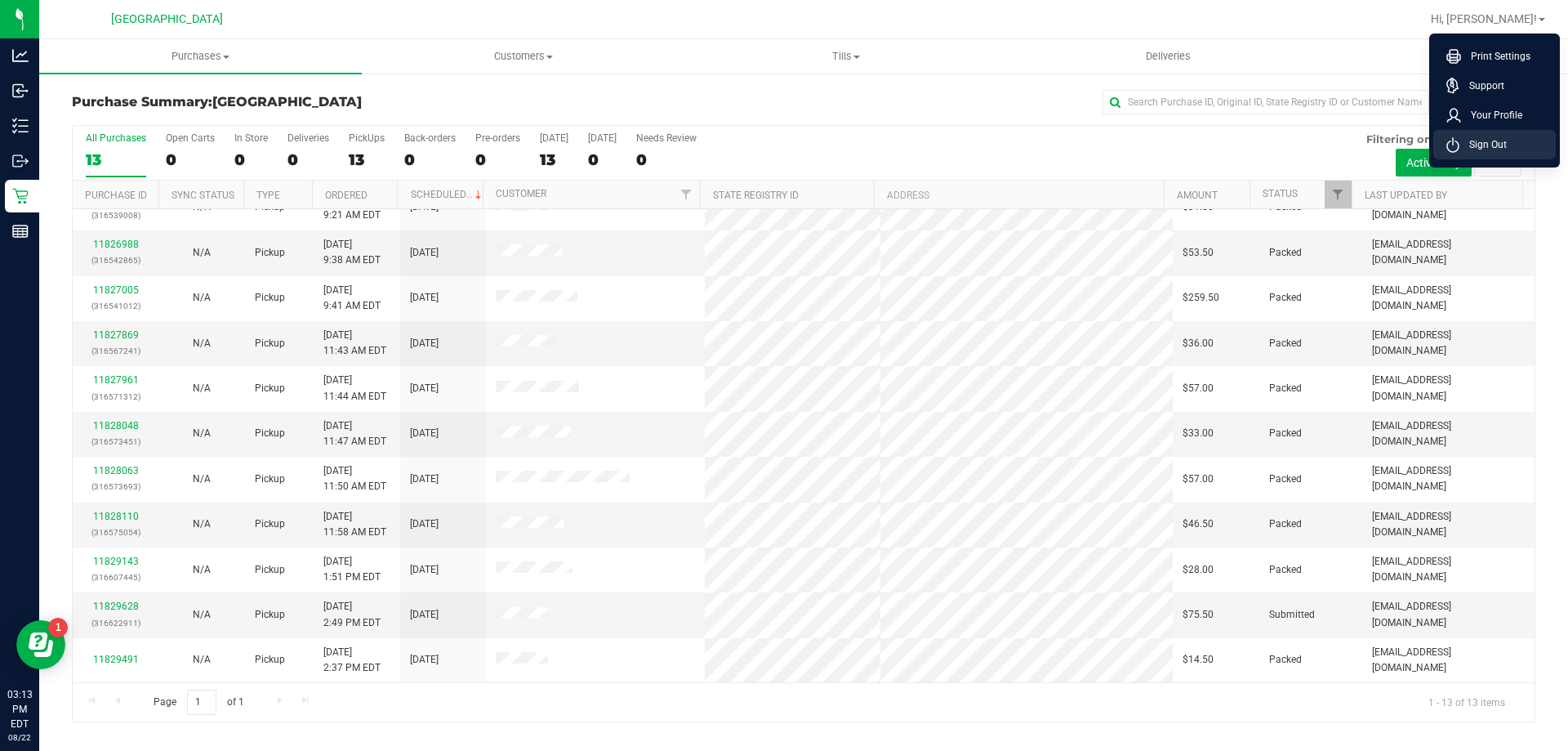
click at [1490, 139] on span "Sign Out" at bounding box center [1484, 144] width 47 height 17
